Goal: Information Seeking & Learning: Learn about a topic

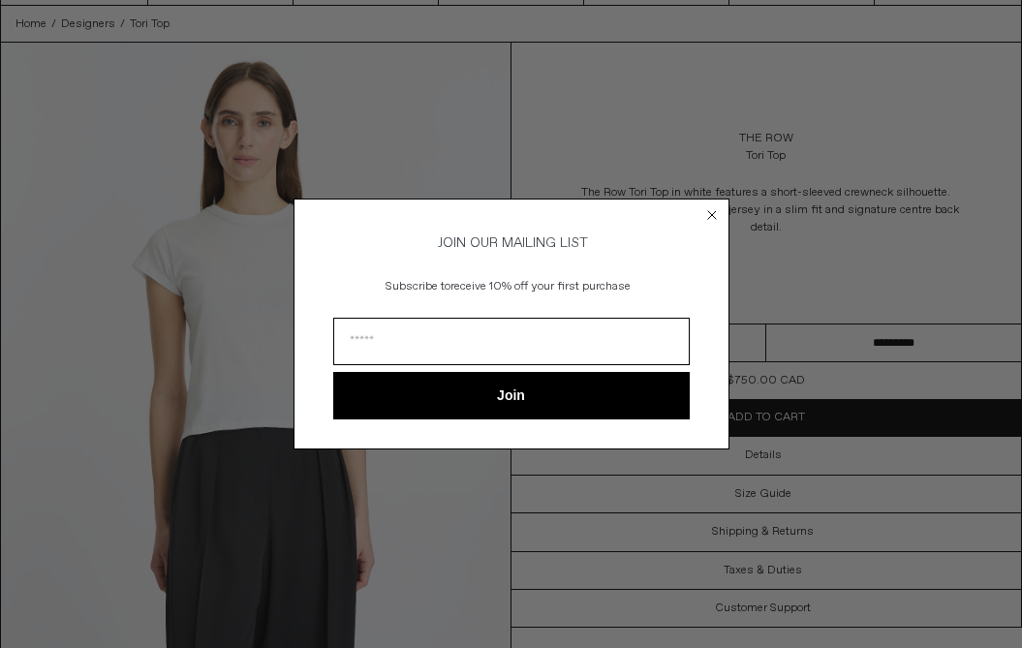
scroll to position [43, 0]
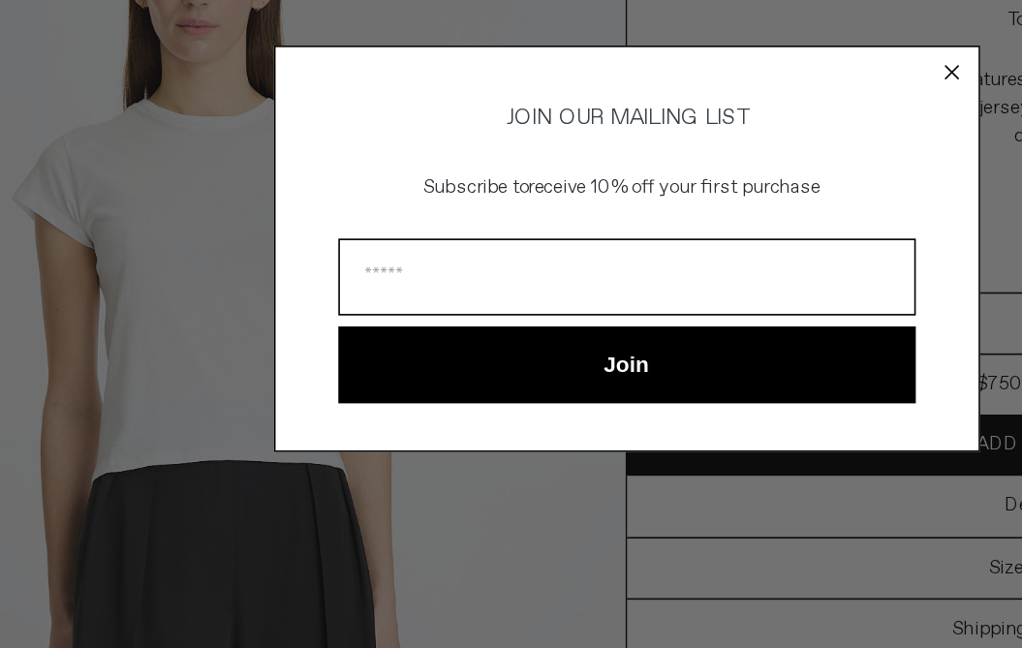
click at [582, 199] on form "JOIN OUR MAILING LIST Subscribe to receive 10% off your first purchase Join ***…" at bounding box center [511, 324] width 436 height 250
click at [702, 206] on circle "Close dialog" at bounding box center [711, 215] width 18 height 18
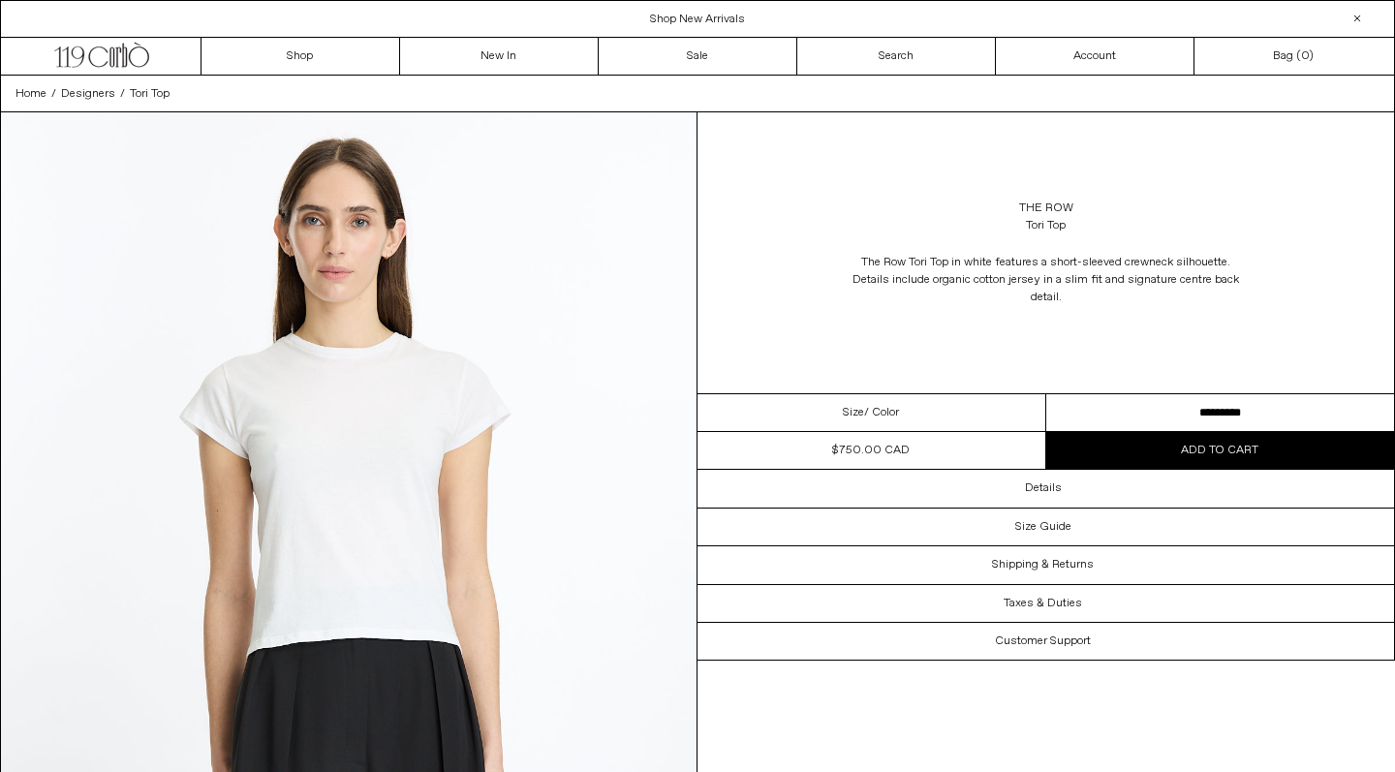
click at [300, 438] on img at bounding box center [348, 547] width 695 height 870
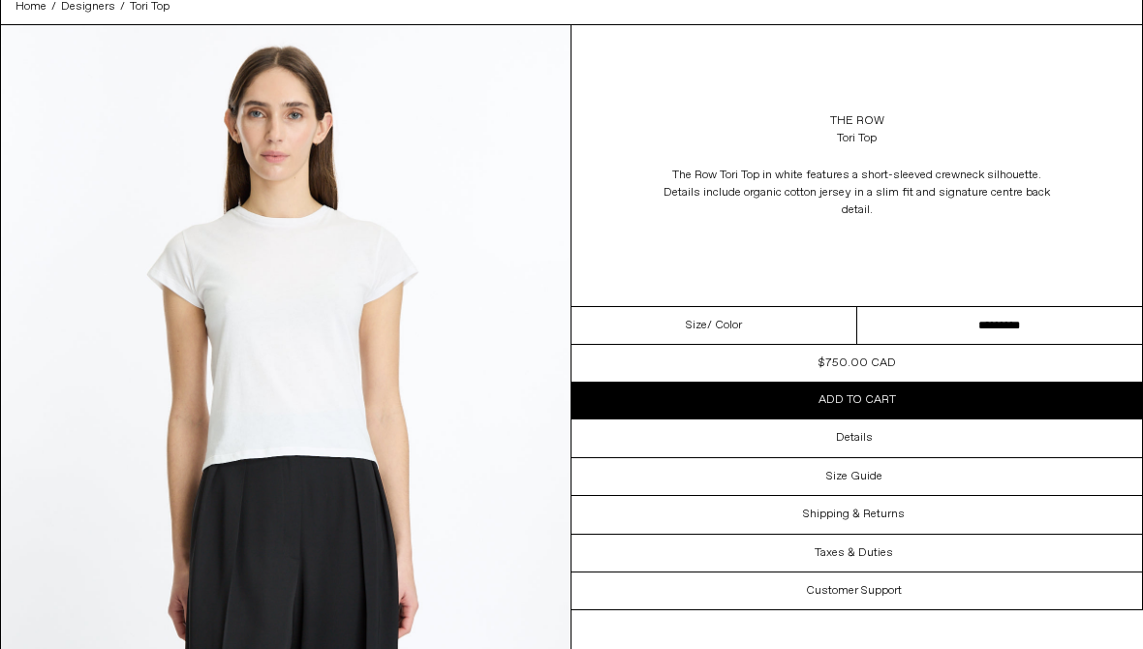
scroll to position [89, 0]
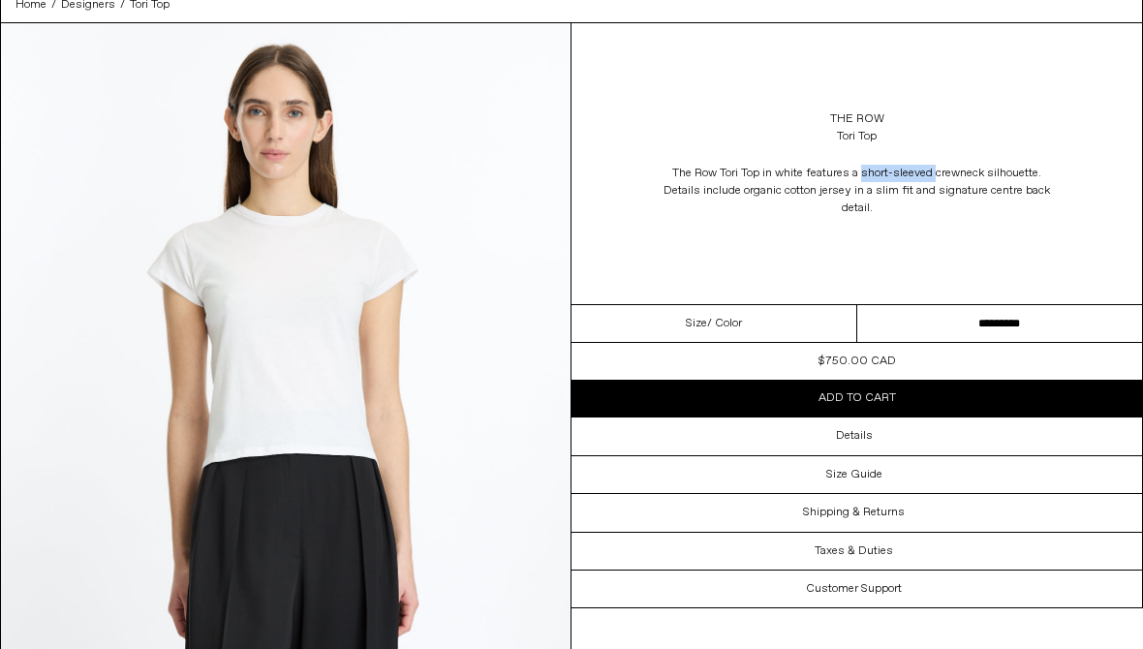
drag, startPoint x: 862, startPoint y: 173, endPoint x: 934, endPoint y: 173, distance: 71.7
click at [934, 173] on span "The Row Tori Top in white features a short-sleeved crewneck silhouette. Details…" at bounding box center [856, 191] width 387 height 52
copy span "short-sleeved"
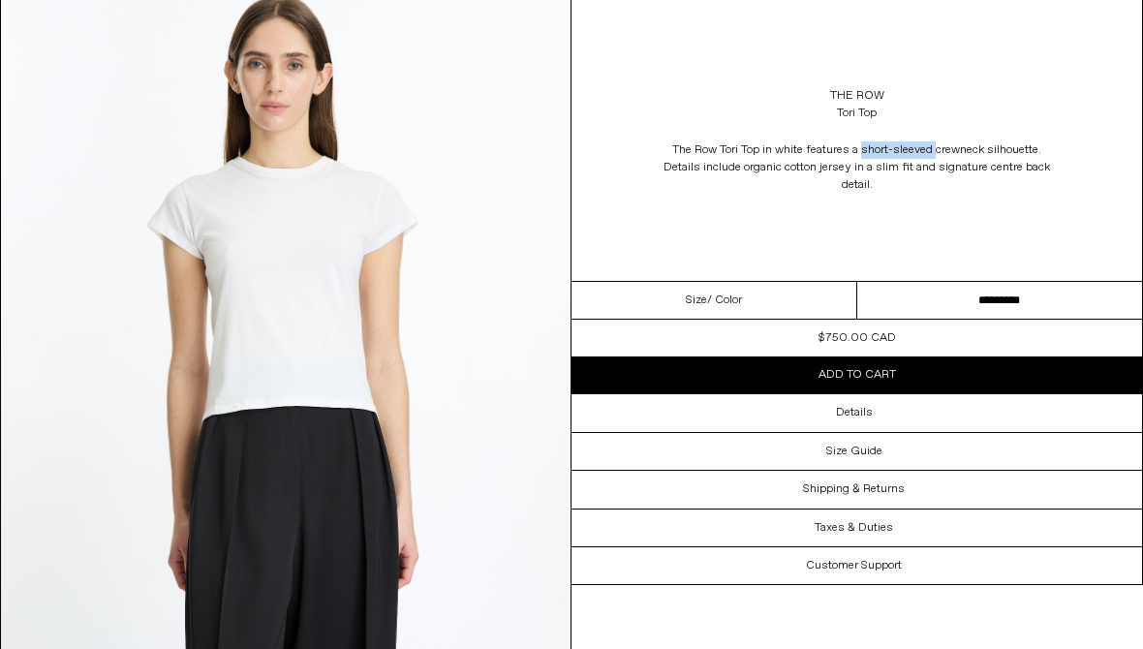
scroll to position [142, 0]
